Goal: Information Seeking & Learning: Understand process/instructions

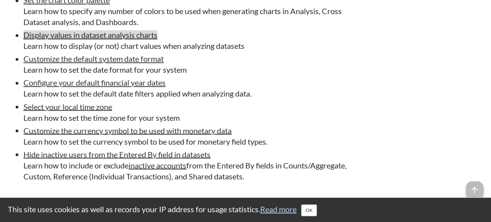
scroll to position [630, 0]
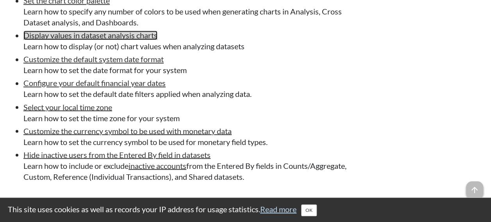
click at [93, 40] on link "Display values in dataset analysis charts" at bounding box center [90, 34] width 134 height 9
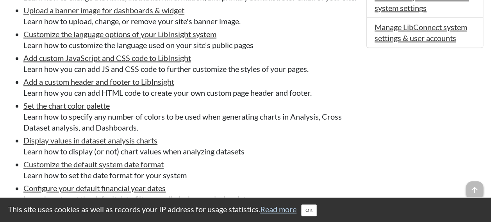
scroll to position [523, 0]
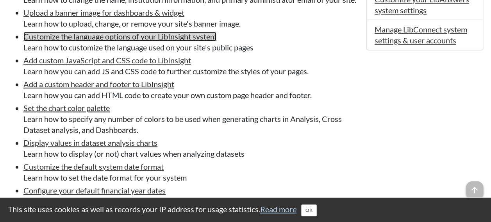
click at [106, 41] on link "Customize the language options of your LibInsight system" at bounding box center [119, 36] width 193 height 9
